Goal: Task Accomplishment & Management: Use online tool/utility

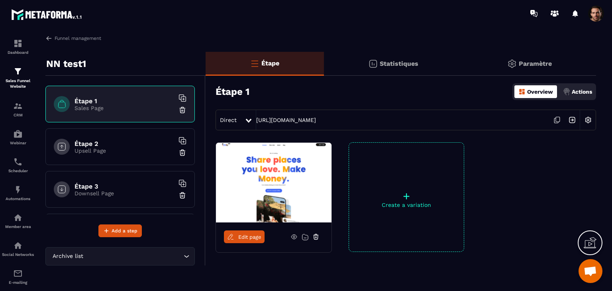
click at [434, 243] on div "+ Create a variation" at bounding box center [407, 197] width 116 height 110
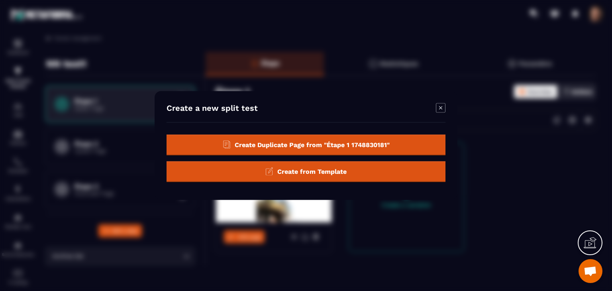
click at [439, 102] on div "Create a new split test Create Duplicate Page from "Étape 1 1748830181" Create …" at bounding box center [306, 145] width 303 height 109
click at [439, 104] on icon "Modal window" at bounding box center [441, 108] width 10 height 10
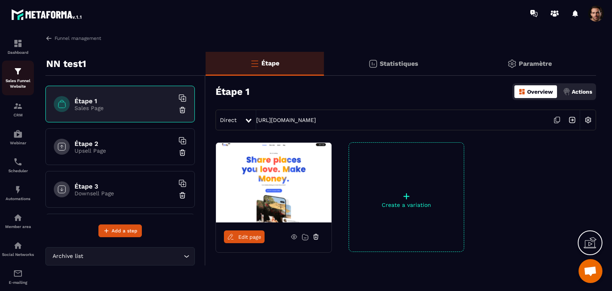
click at [21, 87] on p "Sales Funnel Website" at bounding box center [18, 83] width 32 height 11
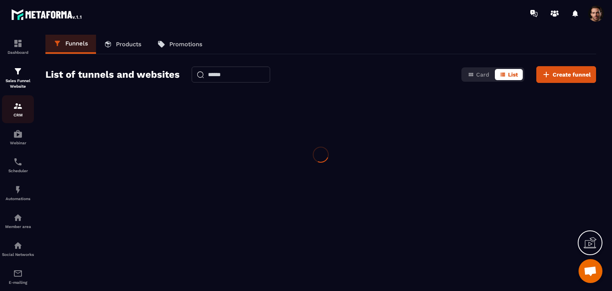
click at [15, 111] on div "CRM" at bounding box center [18, 109] width 32 height 16
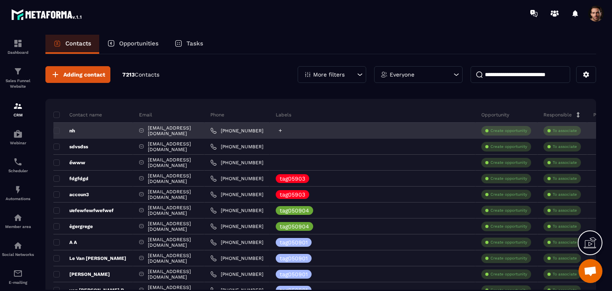
click at [282, 129] on icon at bounding box center [280, 130] width 3 height 3
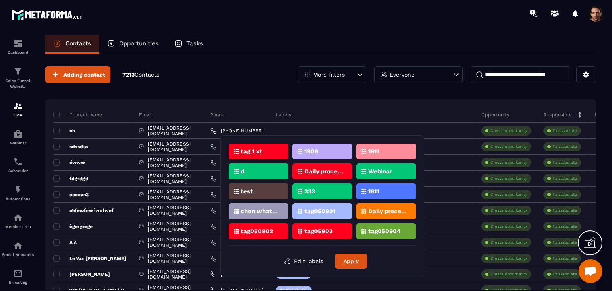
click at [265, 67] on div "Adding contact 7213 Contacts More filters Everyone" at bounding box center [320, 74] width 551 height 17
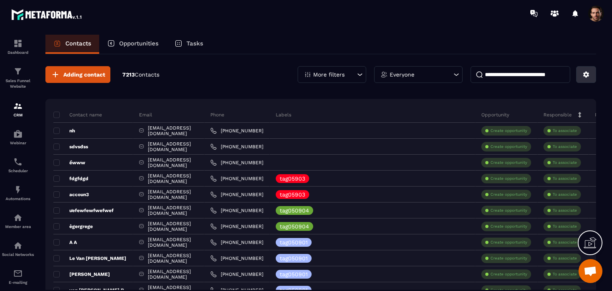
click at [587, 76] on icon at bounding box center [585, 74] width 7 height 7
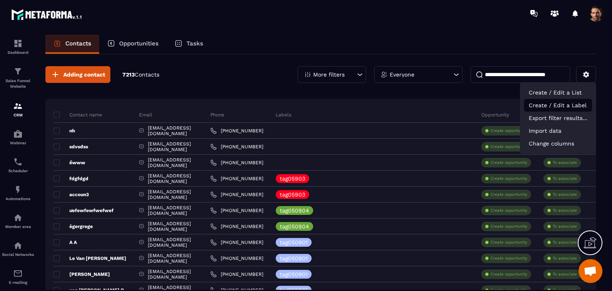
click at [564, 106] on p "Create / Edit a Label" at bounding box center [558, 105] width 68 height 13
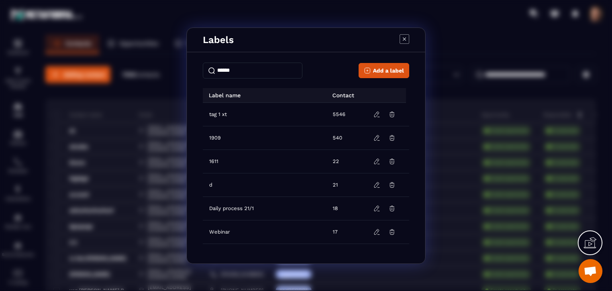
click at [405, 35] on icon "Modal window" at bounding box center [405, 39] width 10 height 10
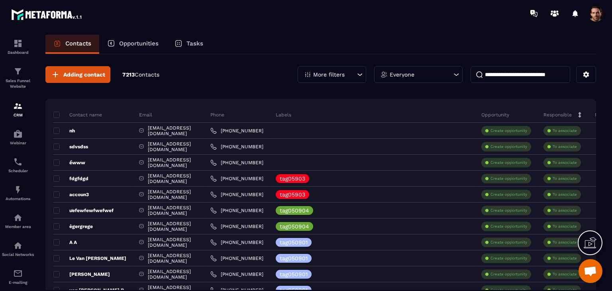
click at [316, 76] on p "More filters" at bounding box center [328, 75] width 31 height 6
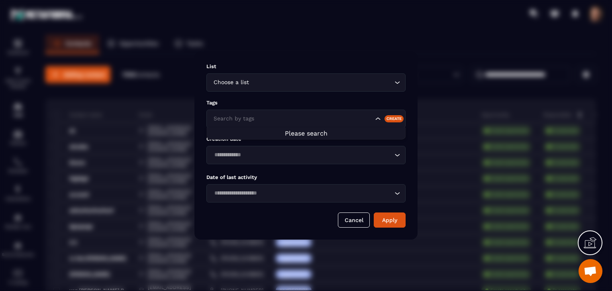
click at [265, 115] on input "Search for option" at bounding box center [293, 118] width 162 height 9
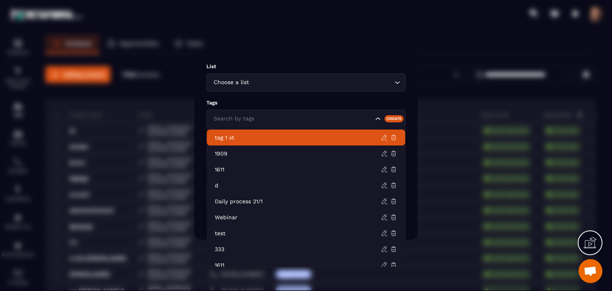
click at [418, 63] on div "Modal window" at bounding box center [306, 145] width 612 height 291
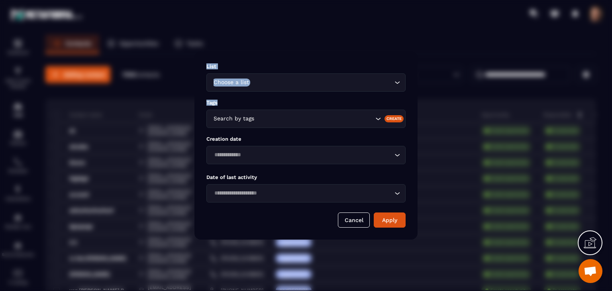
drag, startPoint x: 311, startPoint y: 94, endPoint x: 378, endPoint y: 87, distance: 67.8
click at [360, 101] on section "List Choose a list Loading... Tags Search by tags Create Creation date Loading.…" at bounding box center [306, 145] width 612 height 291
click at [351, 218] on button "Cancel" at bounding box center [354, 219] width 32 height 15
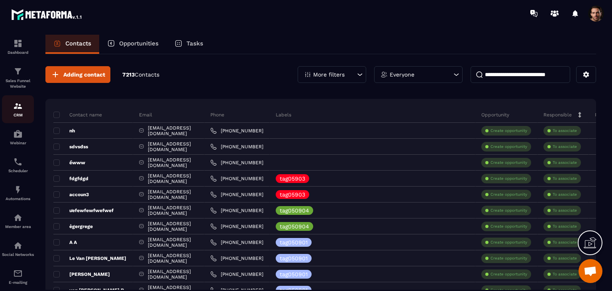
click at [21, 114] on p "CRM" at bounding box center [18, 115] width 32 height 4
click at [22, 112] on div "CRM" at bounding box center [18, 109] width 32 height 16
click at [12, 78] on p "Sales Funnel Website" at bounding box center [18, 83] width 32 height 11
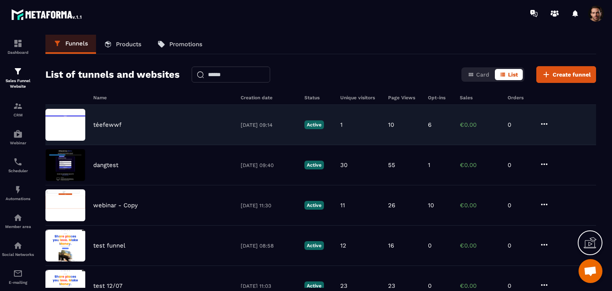
click at [371, 128] on div "1" at bounding box center [360, 124] width 40 height 7
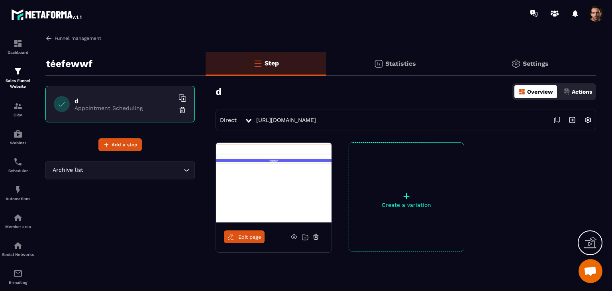
click at [48, 38] on img at bounding box center [48, 38] width 7 height 7
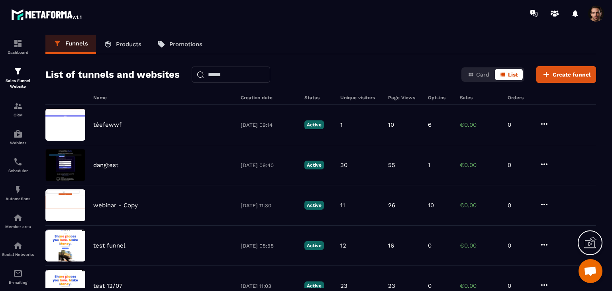
click at [446, 19] on div at bounding box center [353, 13] width 518 height 27
click at [121, 39] on link "Products" at bounding box center [122, 44] width 53 height 19
